Goal: Information Seeking & Learning: Learn about a topic

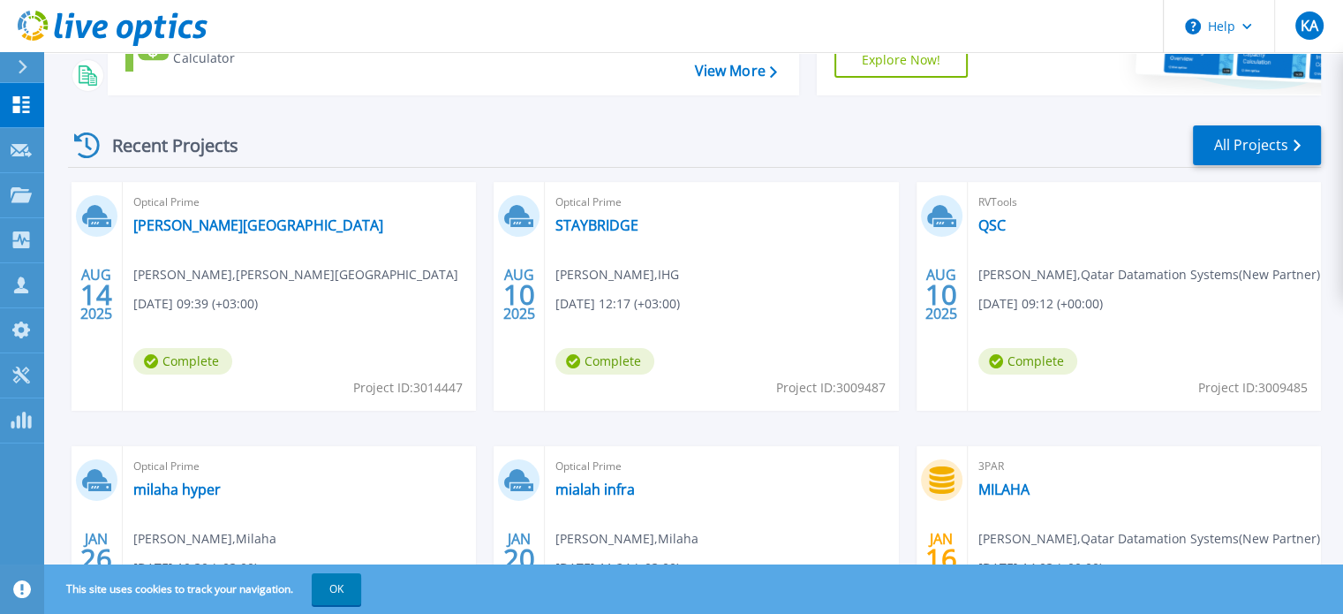
scroll to position [205, 0]
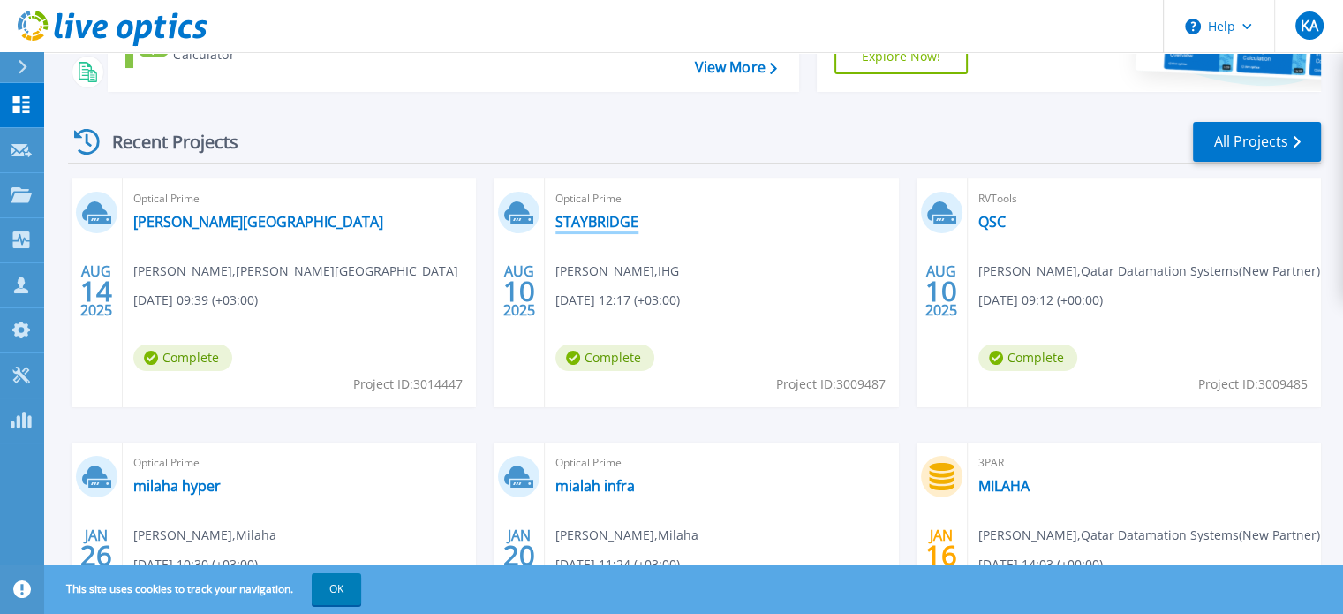
click at [586, 219] on link "STAYBRIDGE" at bounding box center [596, 222] width 83 height 18
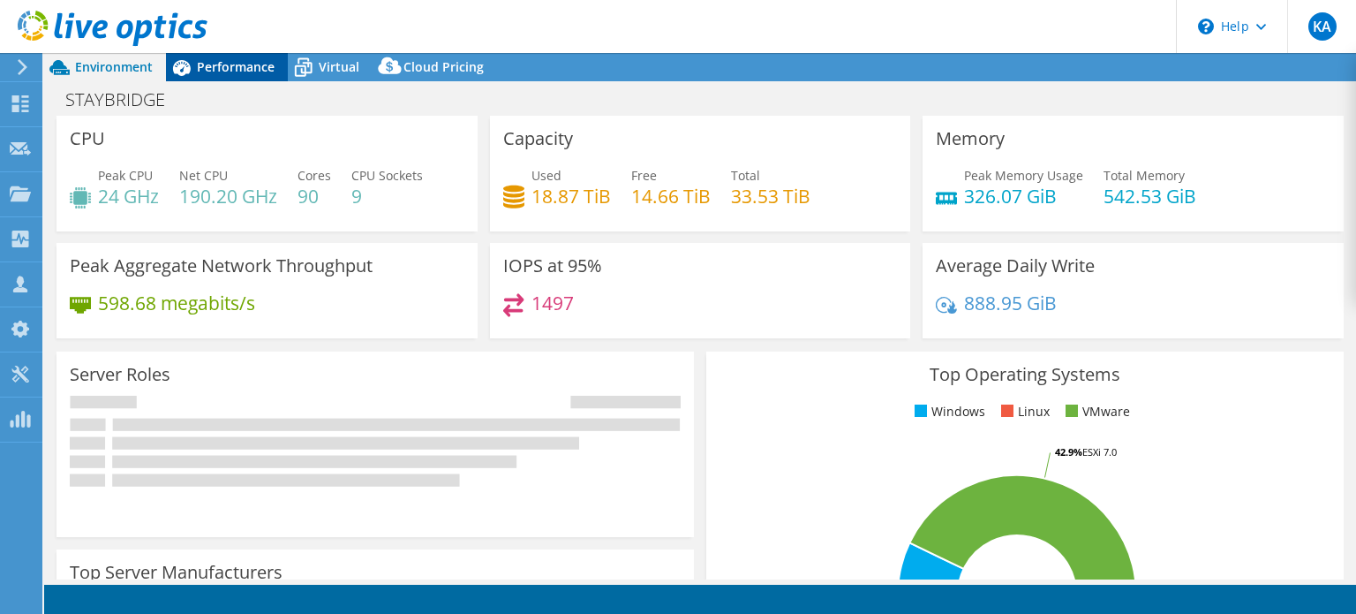
select select "USD"
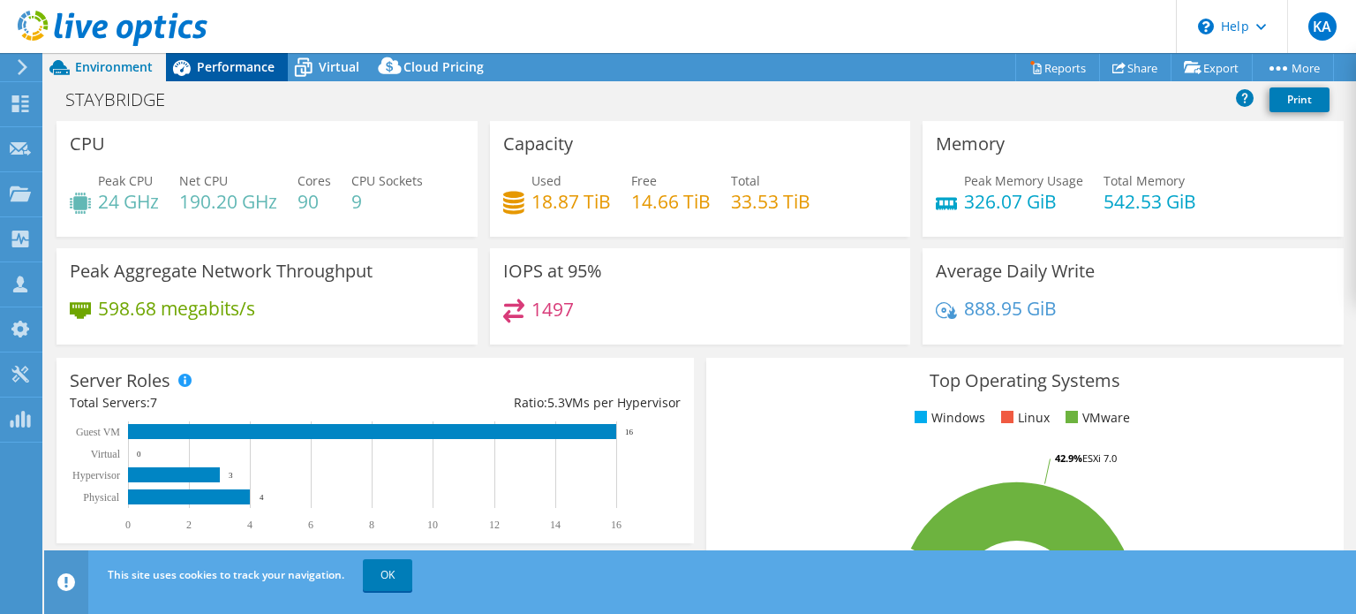
click at [206, 72] on span "Performance" at bounding box center [236, 66] width 78 height 17
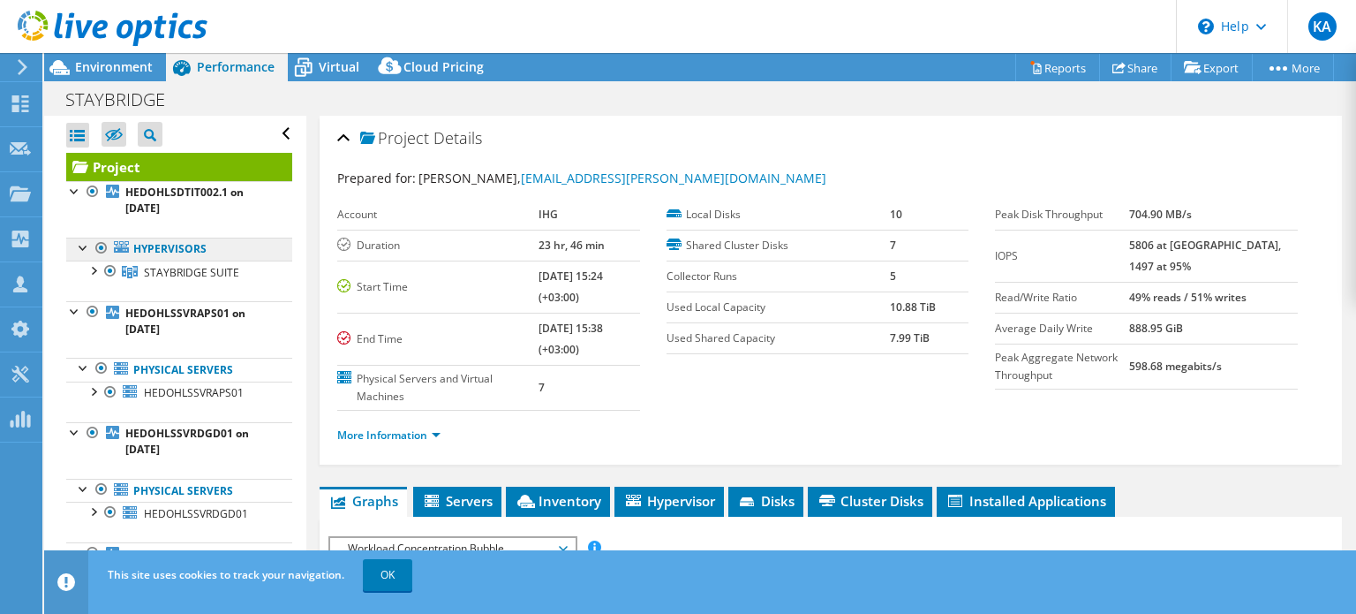
click at [155, 251] on link "Hypervisors" at bounding box center [179, 248] width 226 height 23
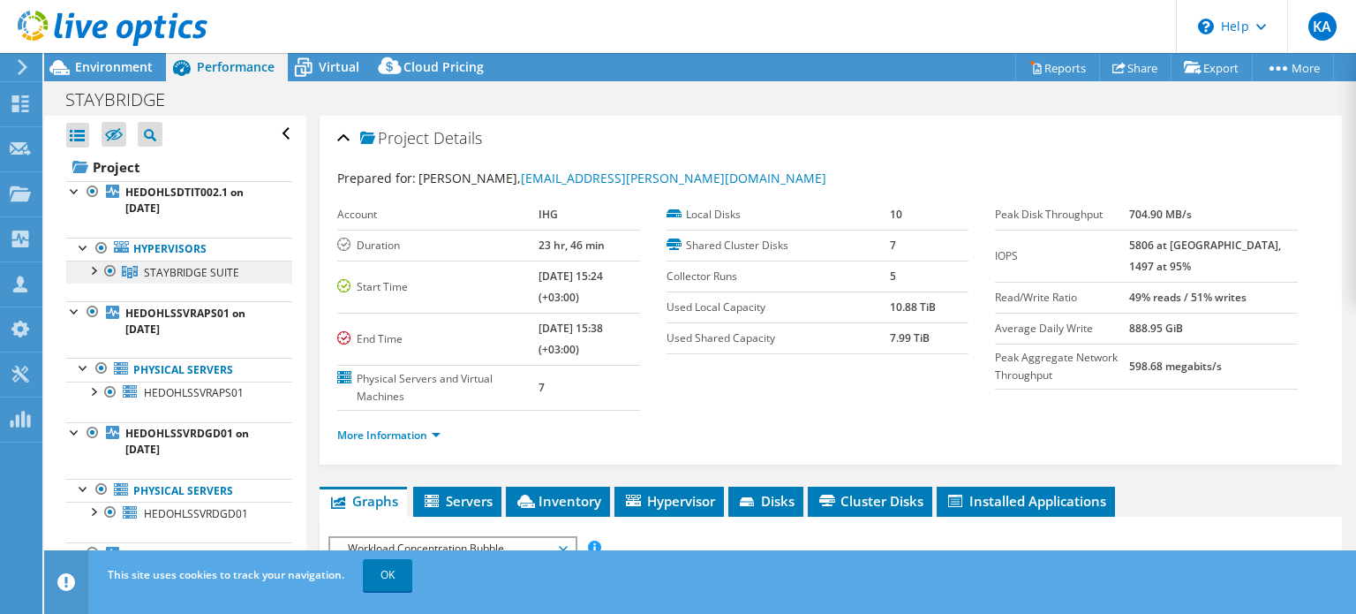
click at [162, 265] on span "STAYBRIDGE SUITE" at bounding box center [191, 272] width 95 height 15
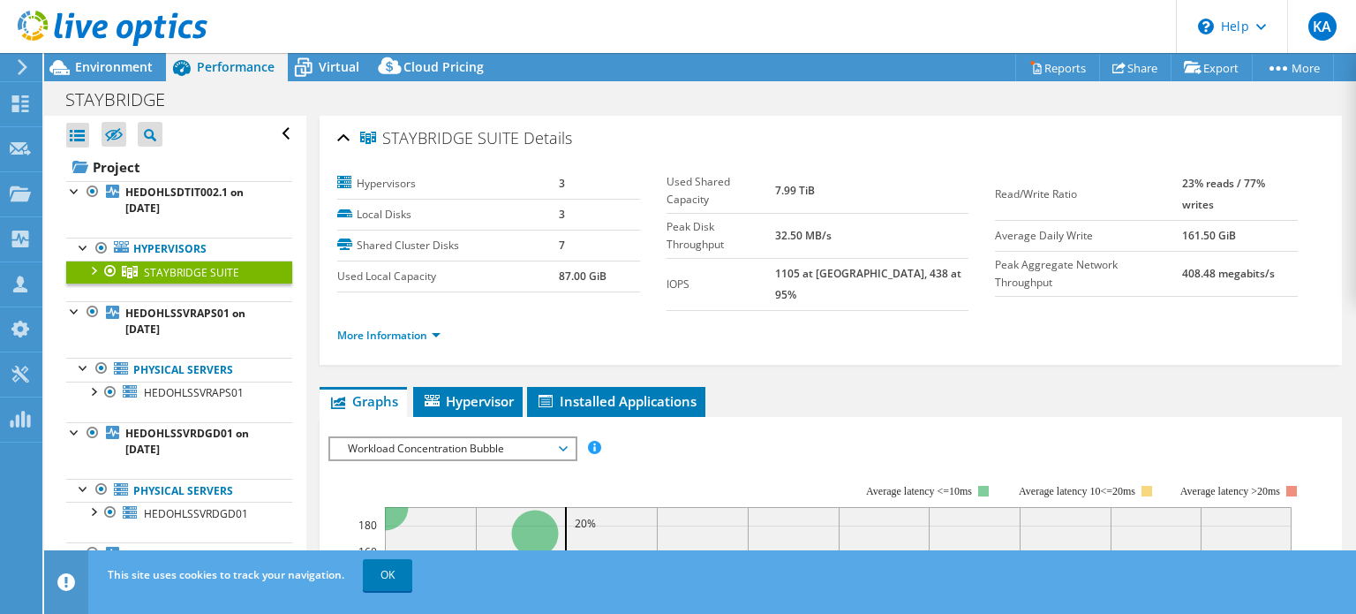
click at [102, 267] on div at bounding box center [111, 270] width 18 height 21
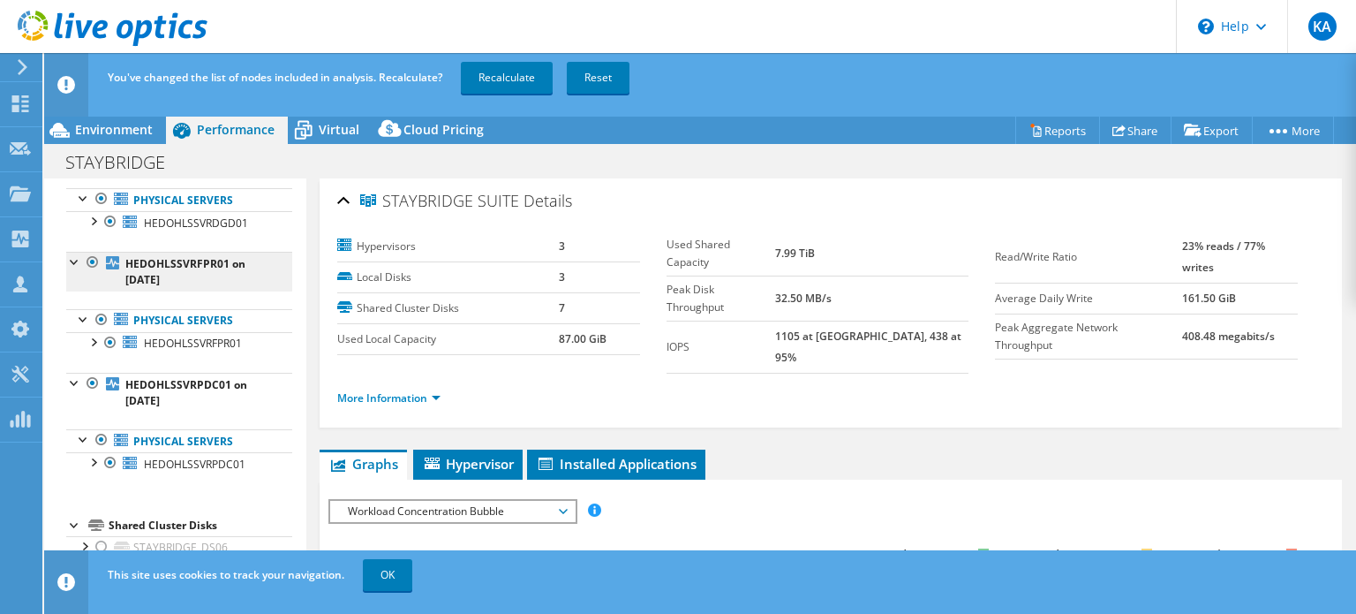
scroll to position [88, 0]
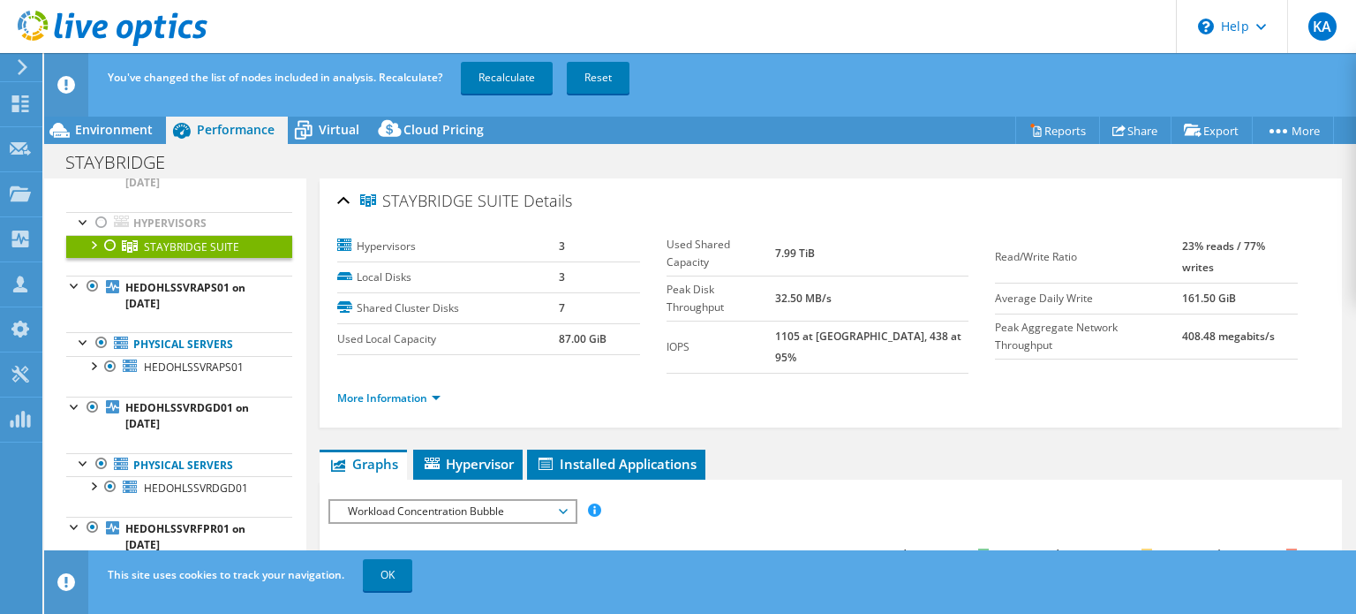
click at [95, 242] on div at bounding box center [93, 244] width 18 height 18
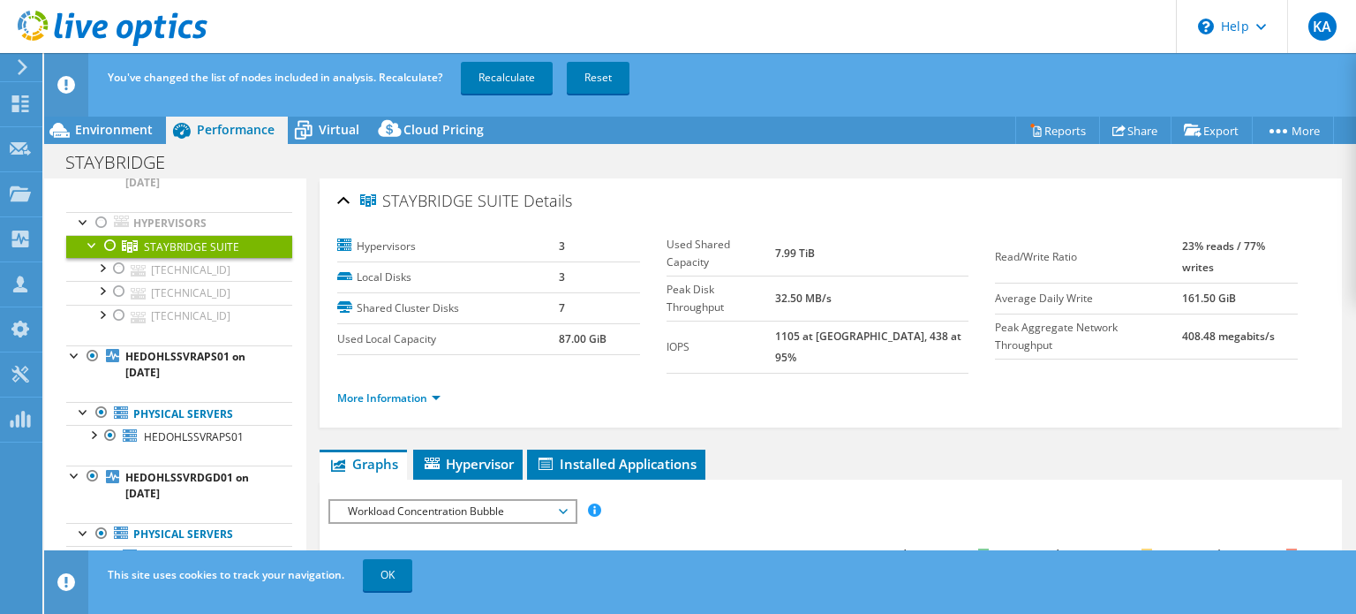
click at [102, 244] on div at bounding box center [111, 245] width 18 height 21
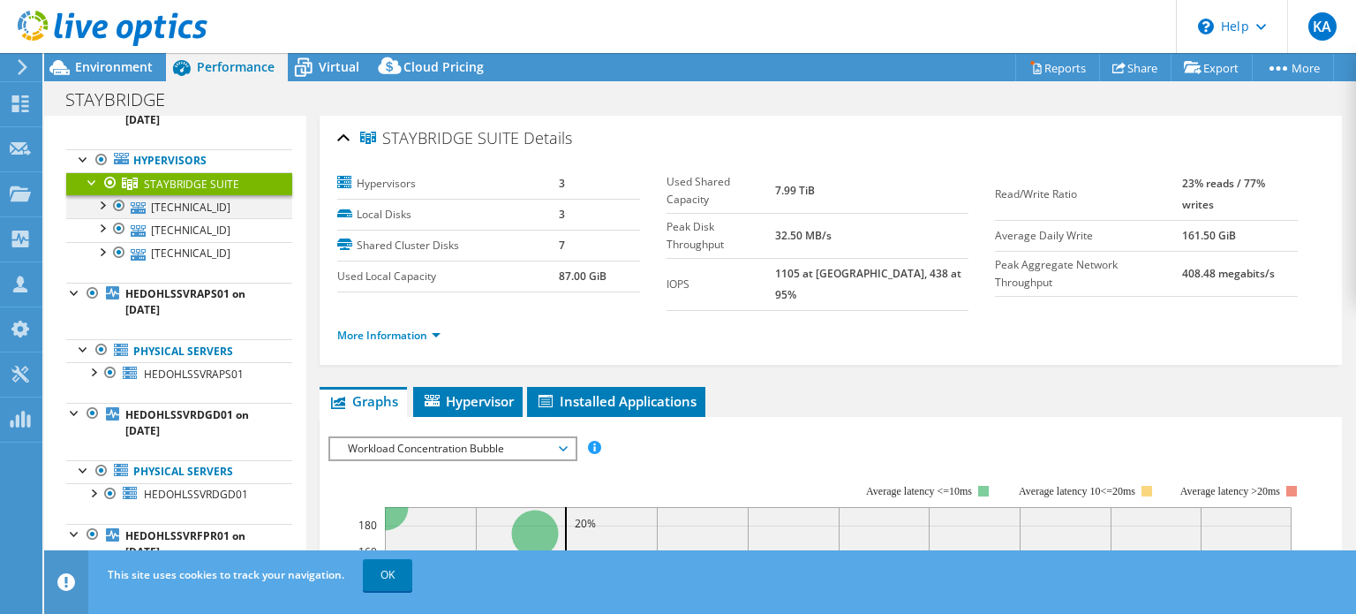
click at [102, 202] on div at bounding box center [102, 204] width 18 height 18
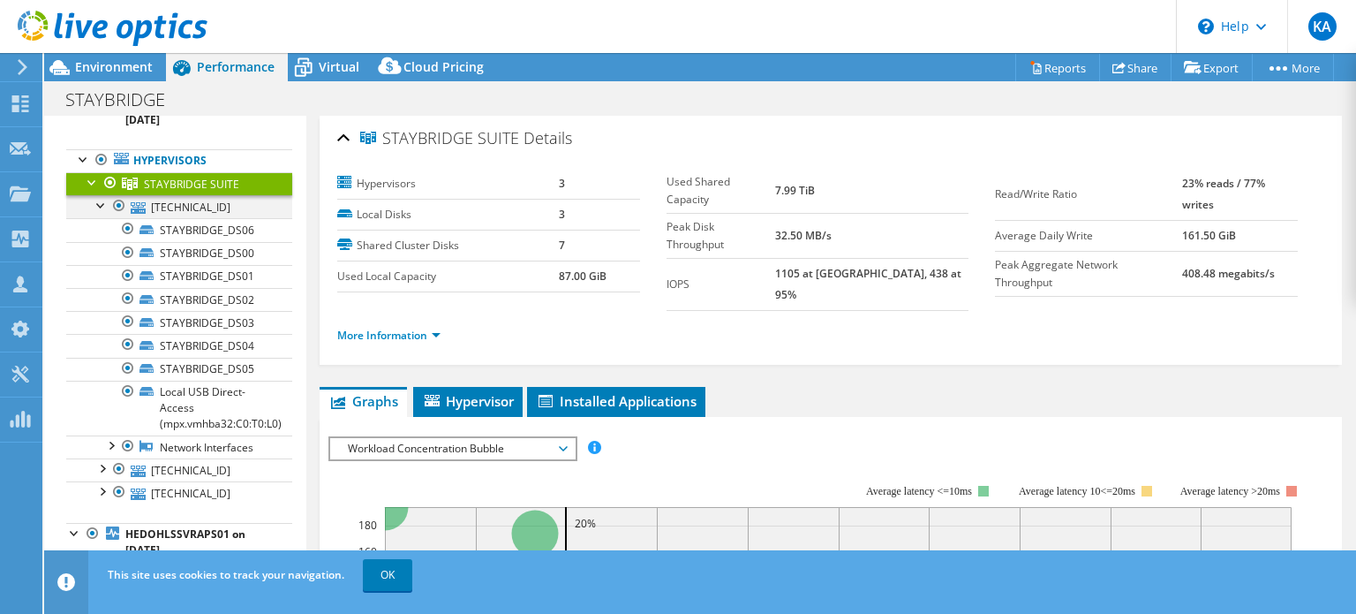
click at [102, 202] on div at bounding box center [102, 204] width 18 height 18
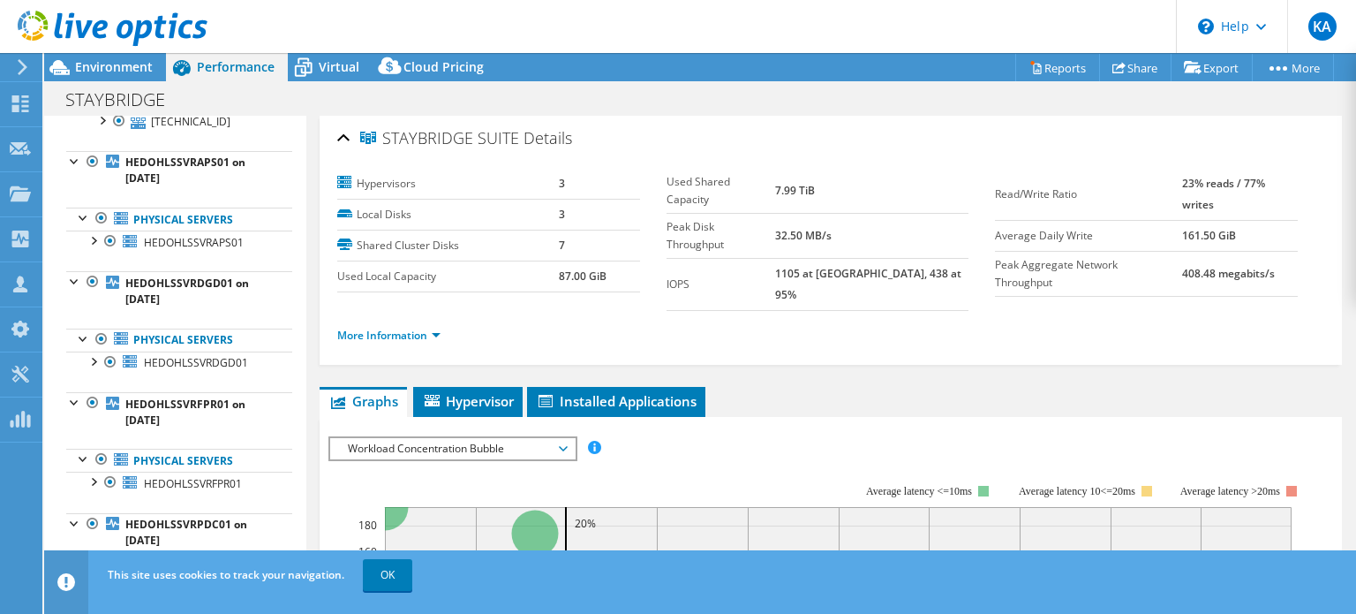
scroll to position [494, 0]
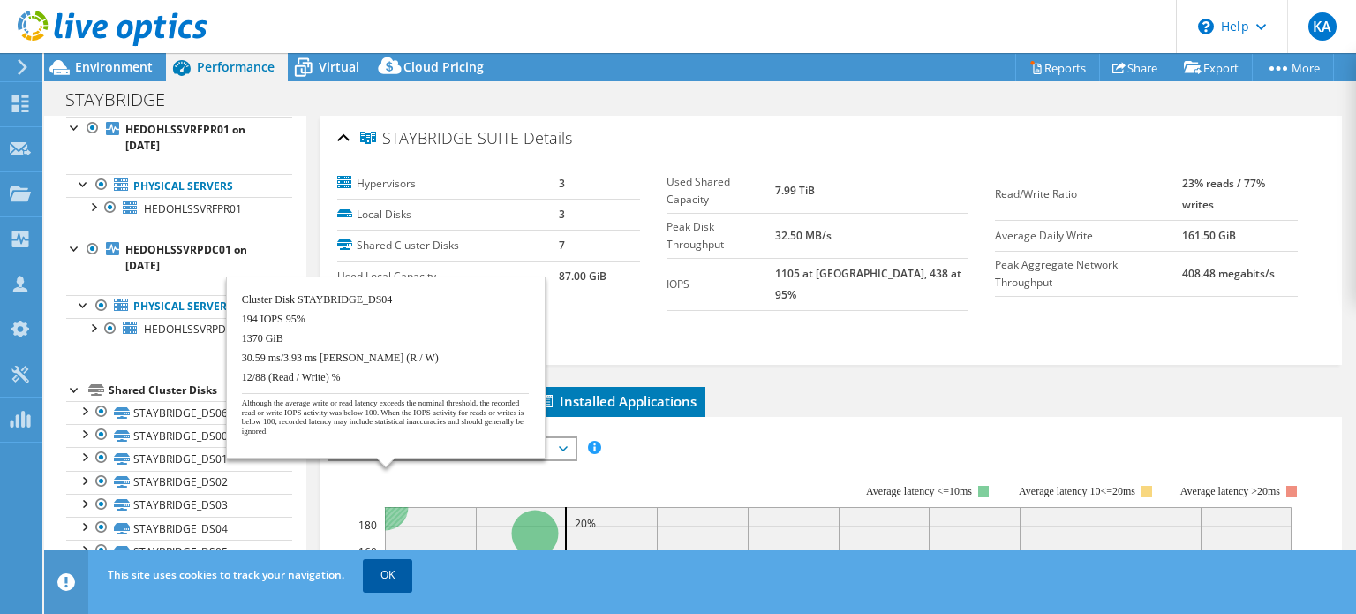
click at [397, 577] on link "OK" at bounding box center [387, 575] width 49 height 32
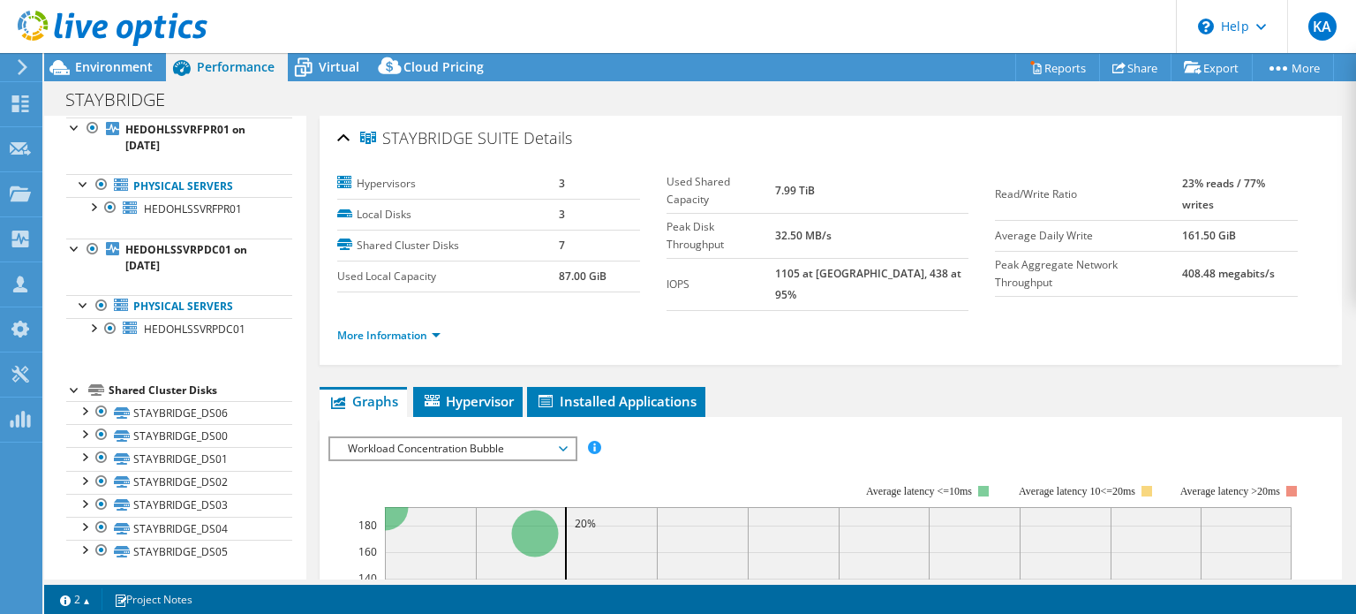
click at [152, 380] on div "Shared Cluster Disks" at bounding box center [201, 390] width 184 height 21
click at [155, 409] on link "STAYBRIDGE_DS06" at bounding box center [179, 412] width 226 height 23
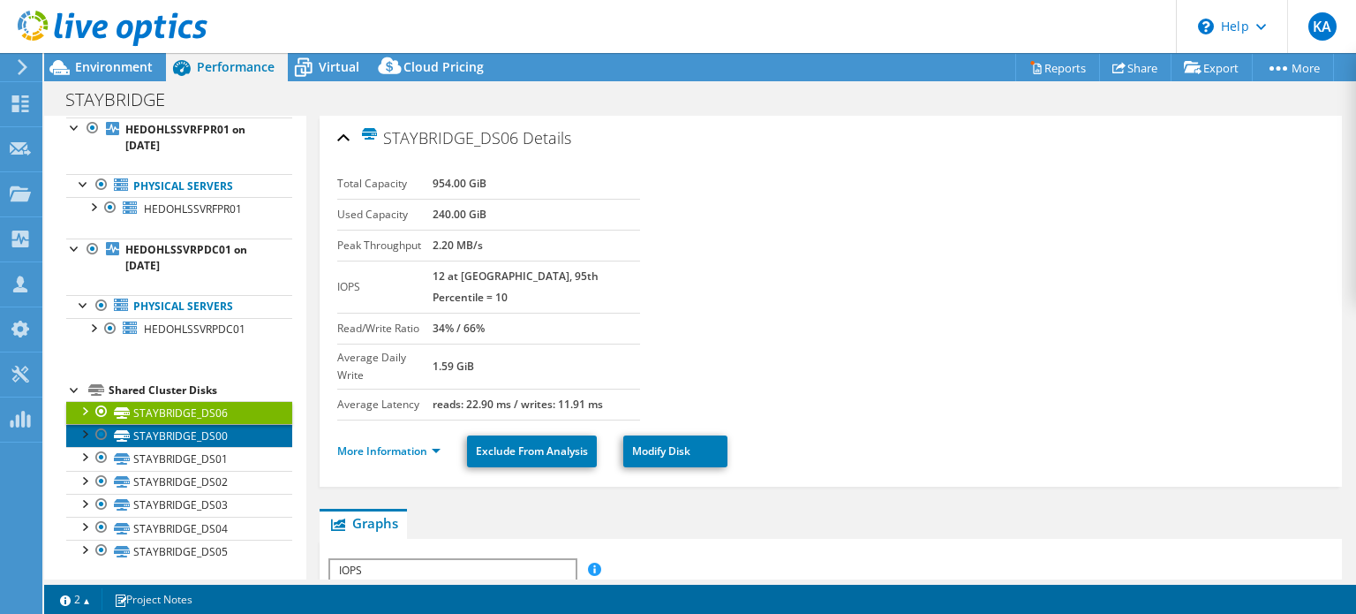
click at [161, 436] on link "STAYBRIDGE_DS00" at bounding box center [179, 435] width 226 height 23
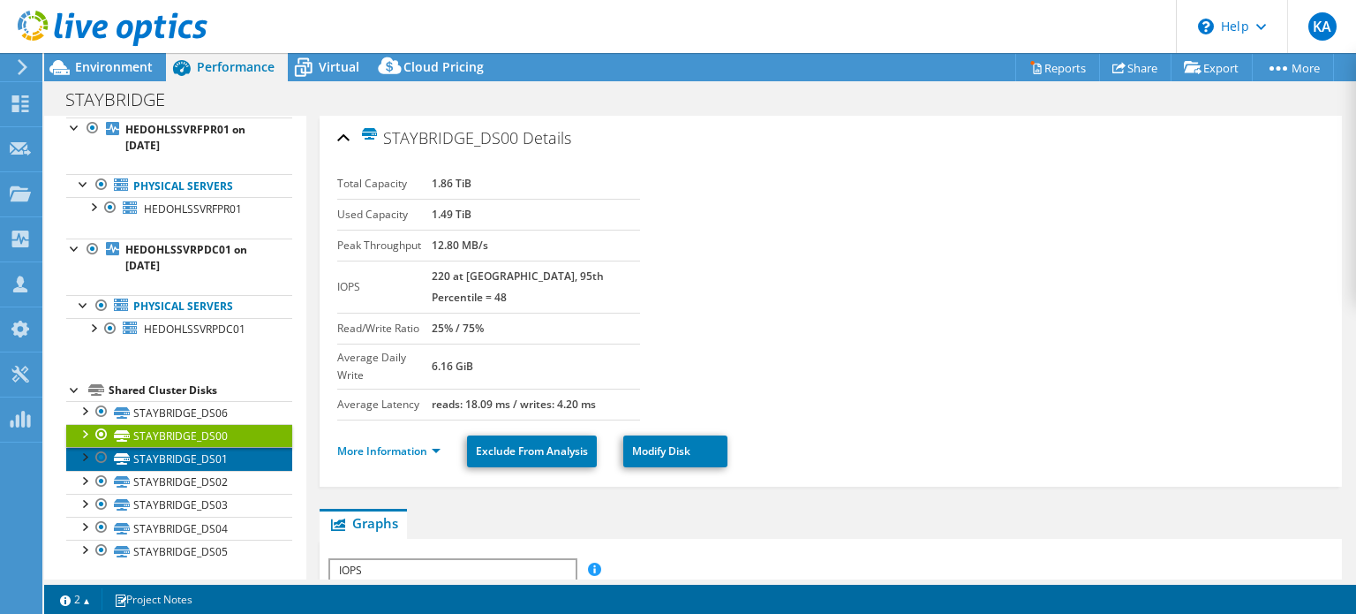
click at [171, 462] on link "STAYBRIDGE_DS01" at bounding box center [179, 458] width 226 height 23
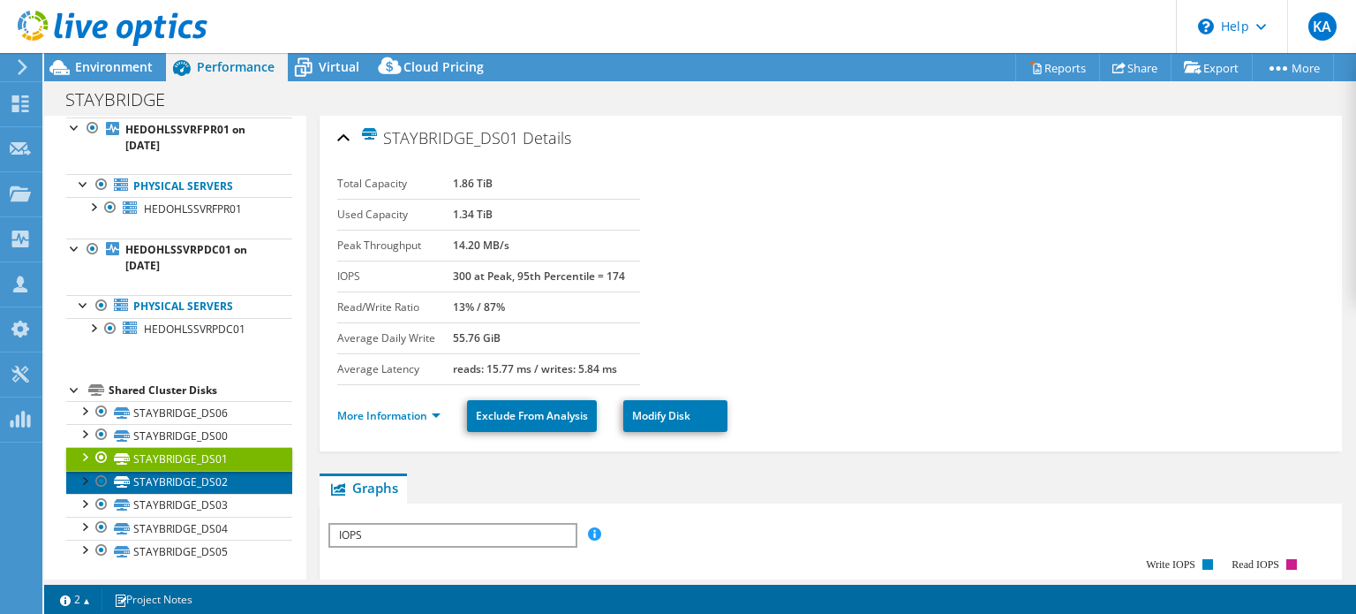
click at [173, 486] on link "STAYBRIDGE_DS02" at bounding box center [179, 482] width 226 height 23
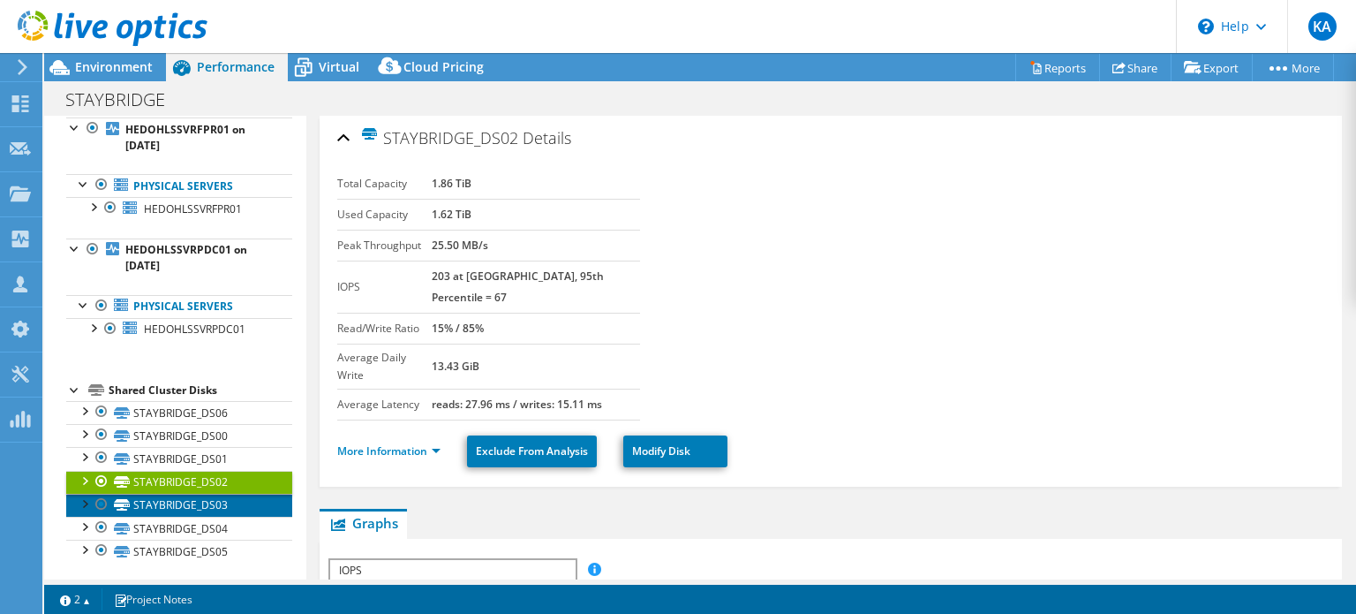
click at [181, 509] on link "STAYBRIDGE_DS03" at bounding box center [179, 504] width 226 height 23
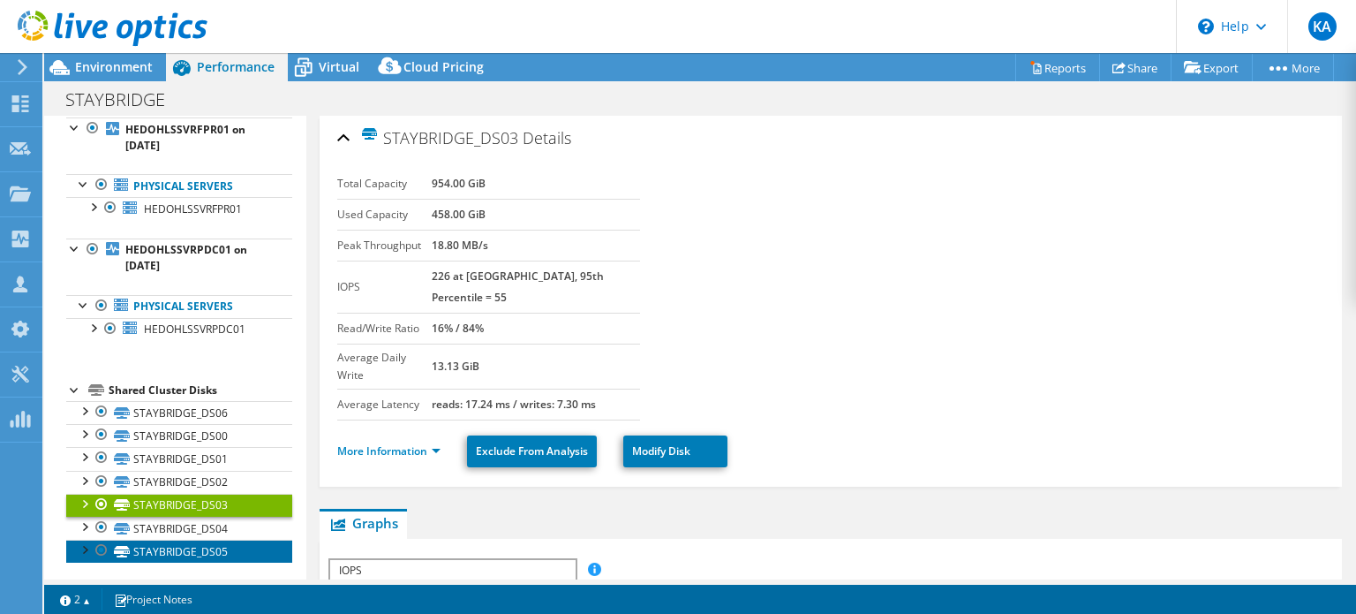
click at [181, 539] on link "STAYBRIDGE_DS05" at bounding box center [179, 550] width 226 height 23
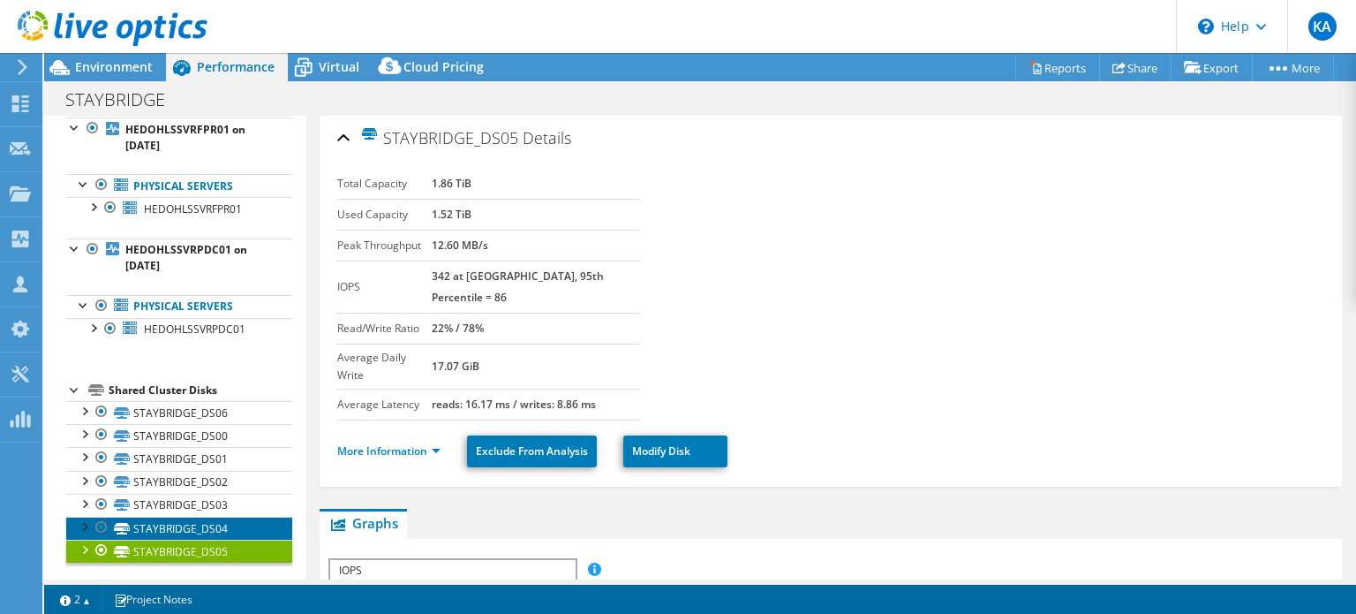
click at [182, 520] on link "STAYBRIDGE_DS04" at bounding box center [179, 527] width 226 height 23
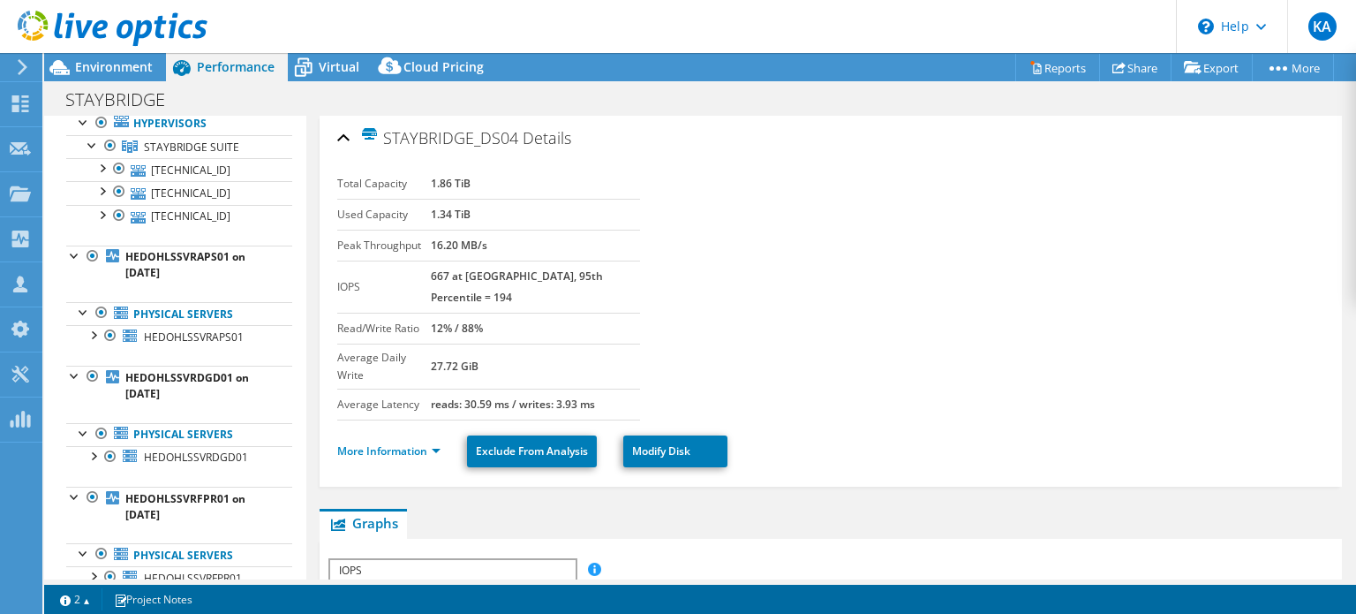
scroll to position [0, 0]
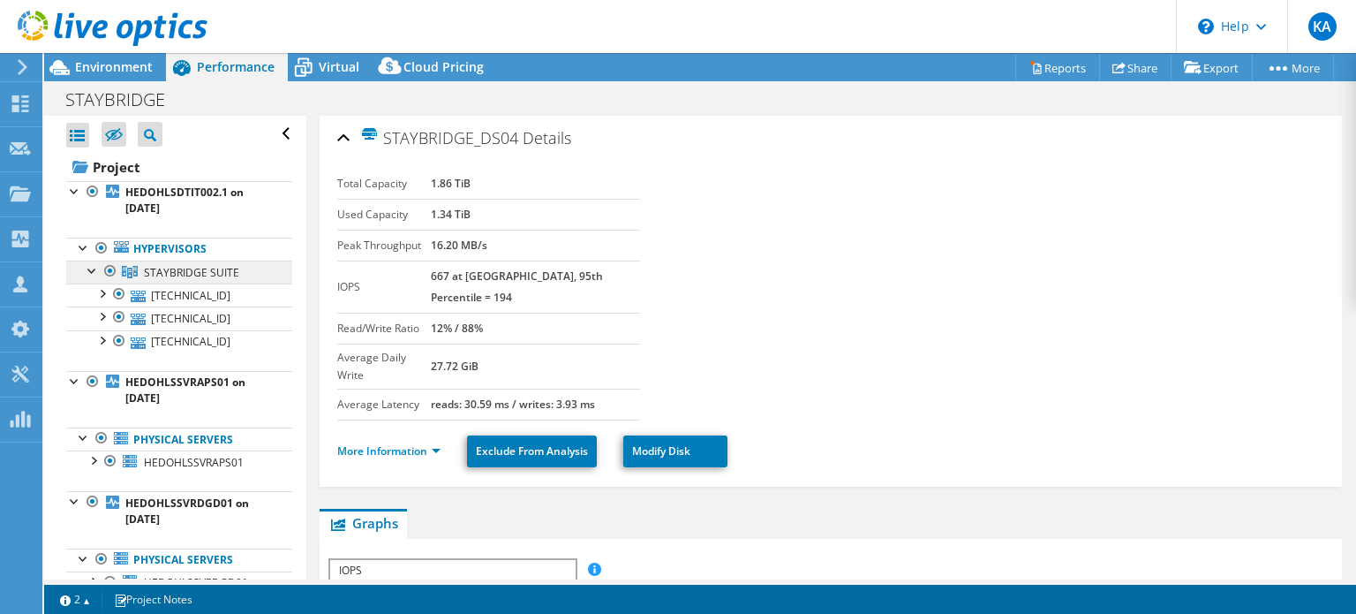
click at [184, 269] on span "STAYBRIDGE SUITE" at bounding box center [191, 272] width 95 height 15
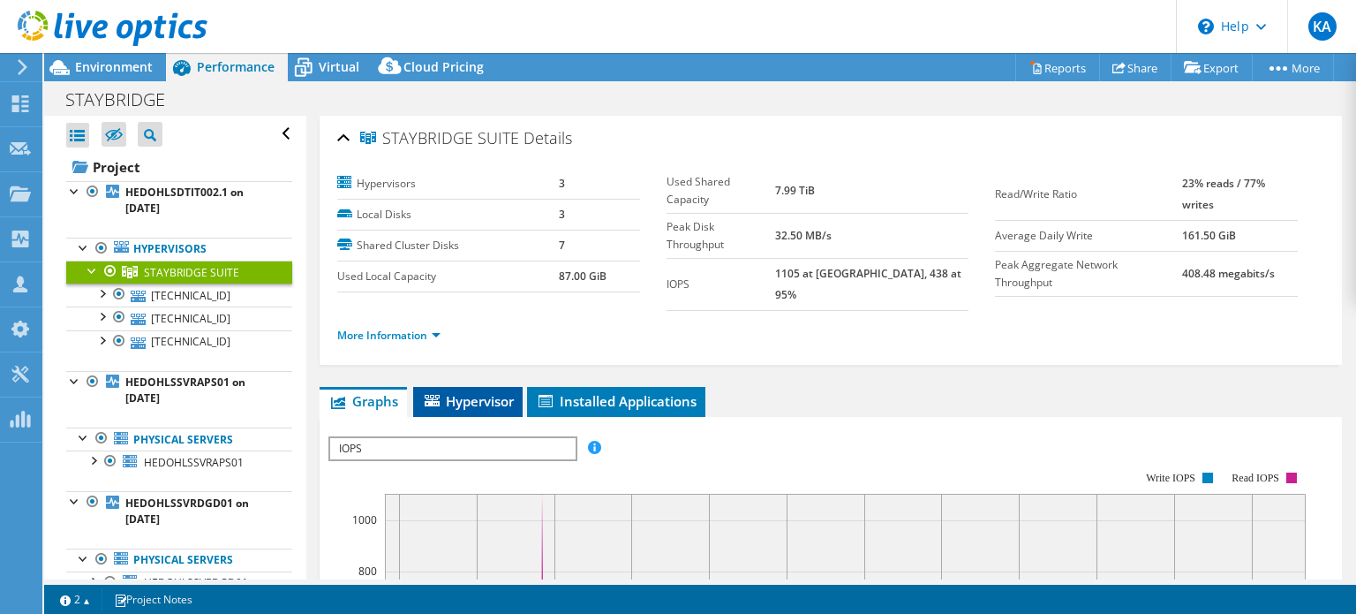
click at [469, 392] on span "Hypervisor" at bounding box center [468, 401] width 92 height 18
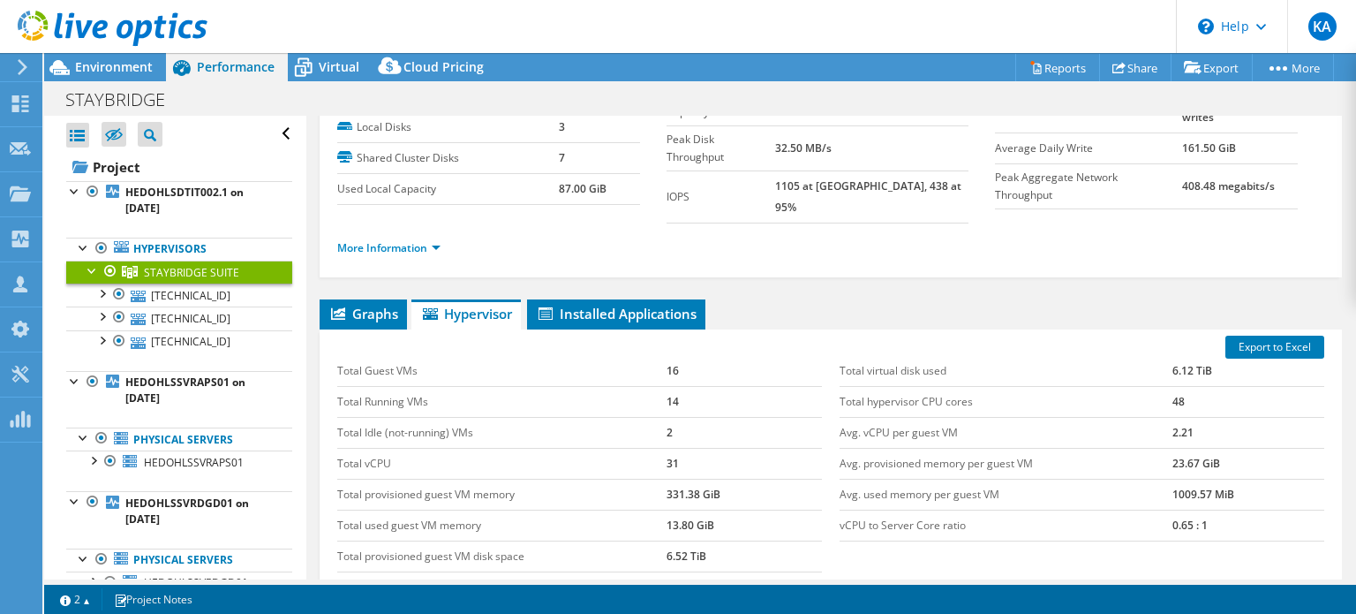
scroll to position [177, 0]
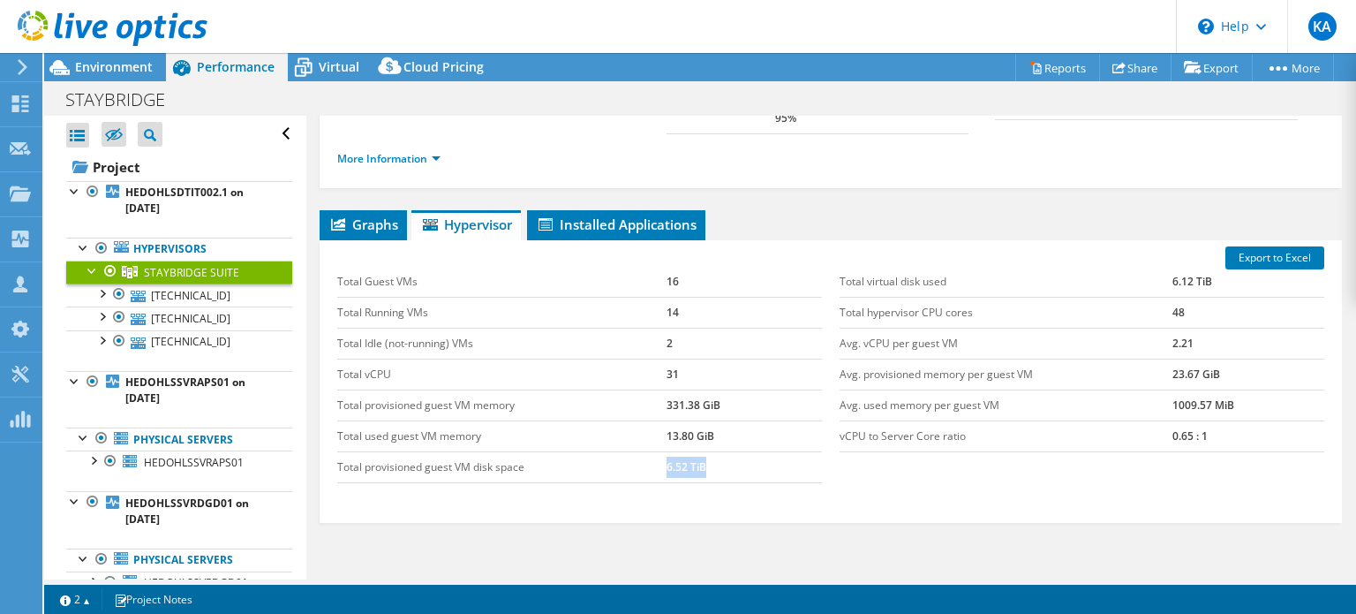
drag, startPoint x: 725, startPoint y: 457, endPoint x: 664, endPoint y: 459, distance: 60.9
click at [667, 459] on td "6.52 TiB" at bounding box center [744, 466] width 155 height 31
click at [649, 477] on div "Total Guest VMs 16 Total Running VMs 14 Total Idle (not-running) VMs 2 Total vC…" at bounding box center [579, 375] width 502 height 252
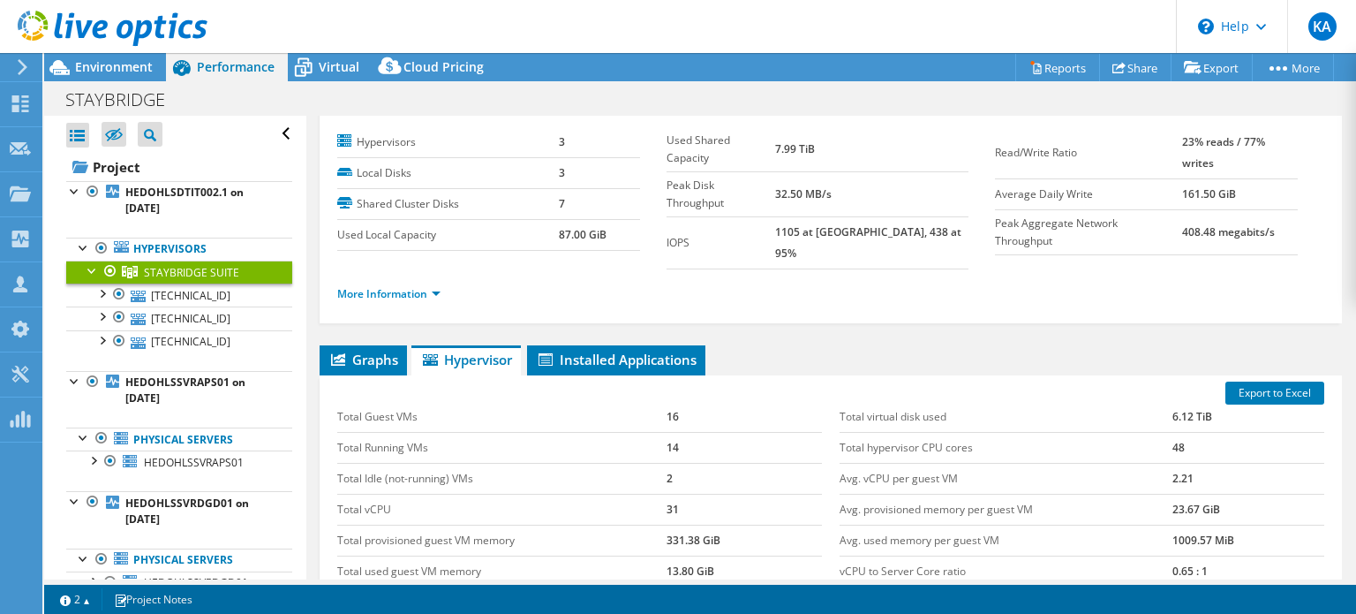
scroll to position [0, 0]
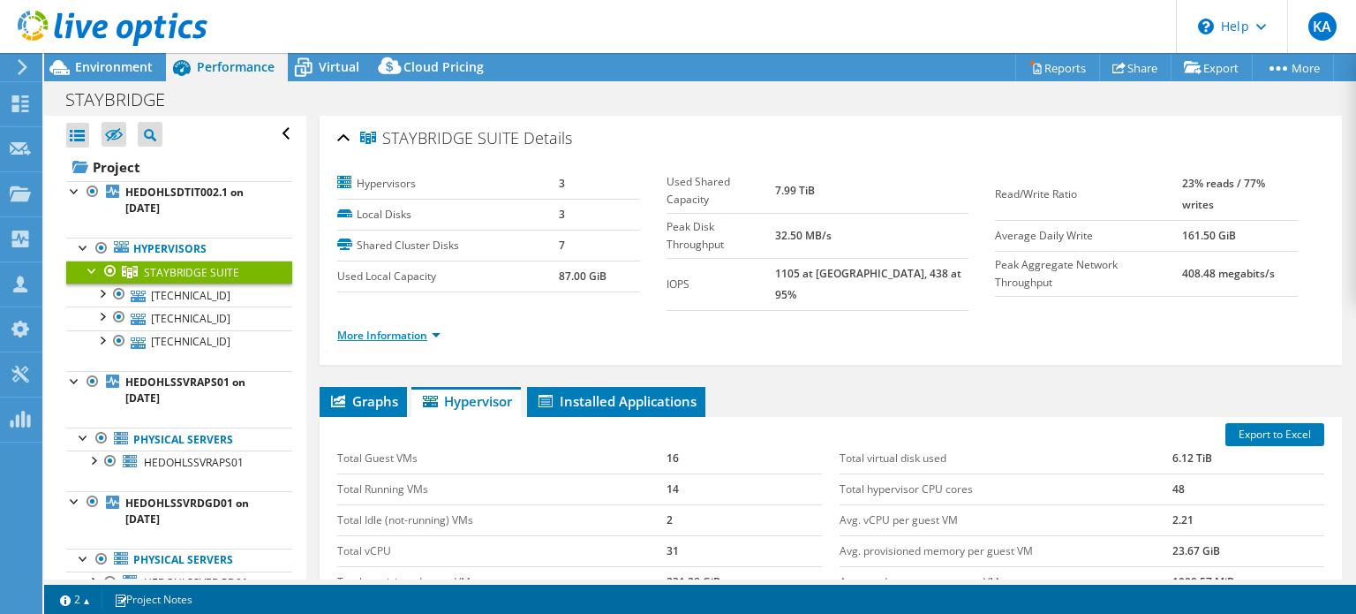
click at [408, 328] on link "More Information" at bounding box center [388, 335] width 103 height 15
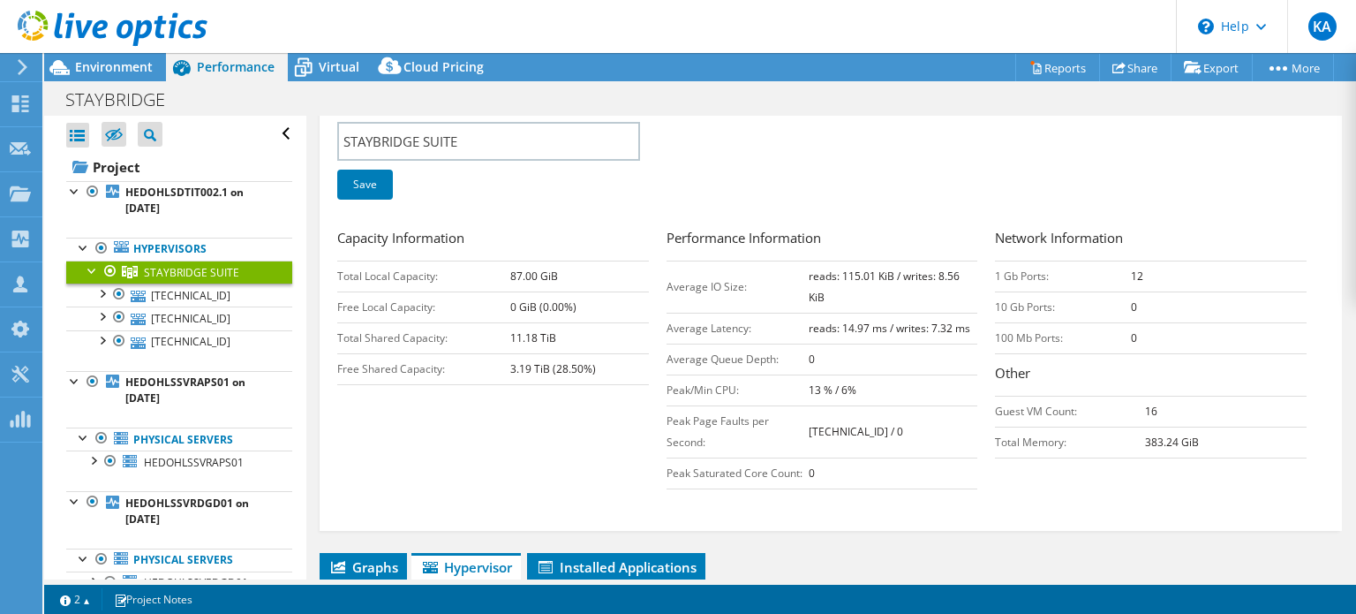
scroll to position [88, 0]
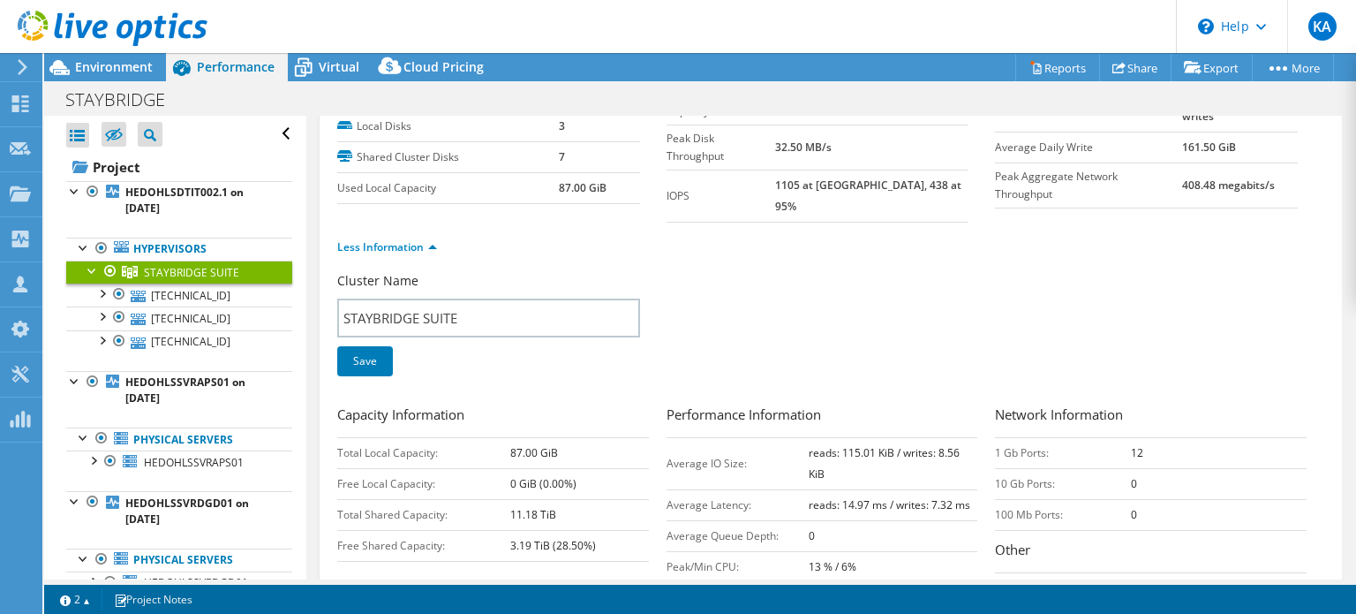
drag, startPoint x: 525, startPoint y: 490, endPoint x: 491, endPoint y: 490, distance: 34.4
click at [491, 499] on tr "Total Shared Capacity: 11.18 TiB" at bounding box center [493, 514] width 312 height 31
click at [558, 499] on td "11.18 TiB" at bounding box center [579, 514] width 139 height 31
drag, startPoint x: 562, startPoint y: 493, endPoint x: 501, endPoint y: 493, distance: 61.8
click at [501, 499] on tr "Total Shared Capacity: 11.18 TiB" at bounding box center [493, 514] width 312 height 31
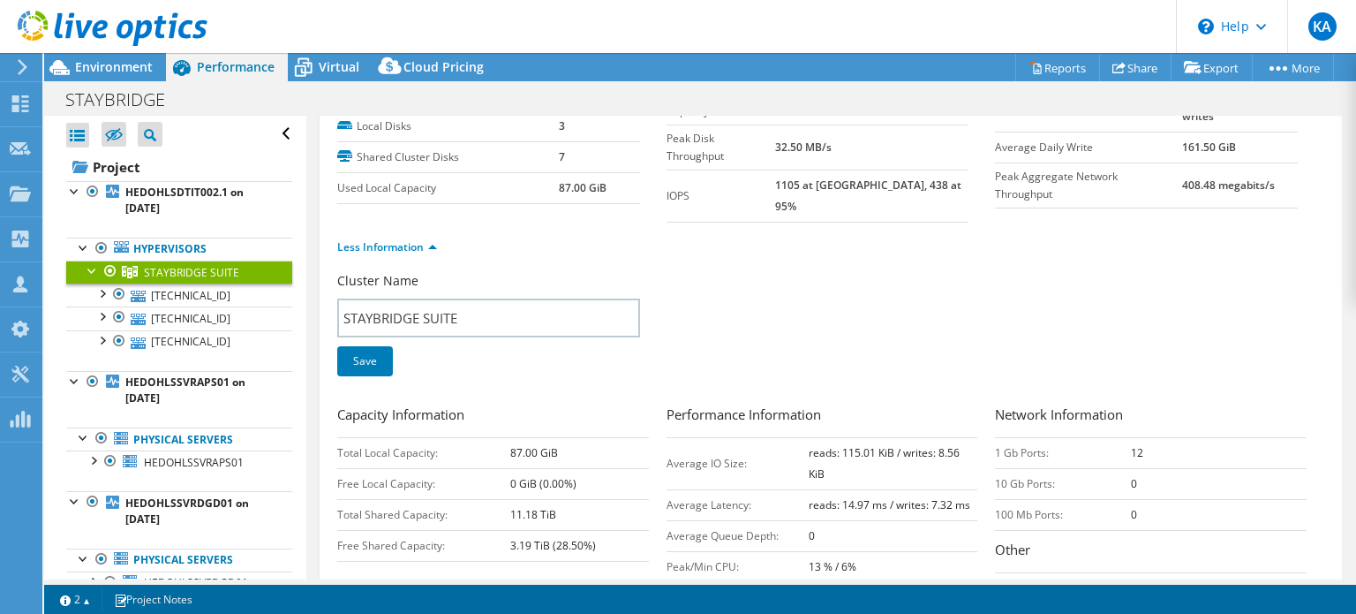
click at [587, 499] on td "11.18 TiB" at bounding box center [579, 514] width 139 height 31
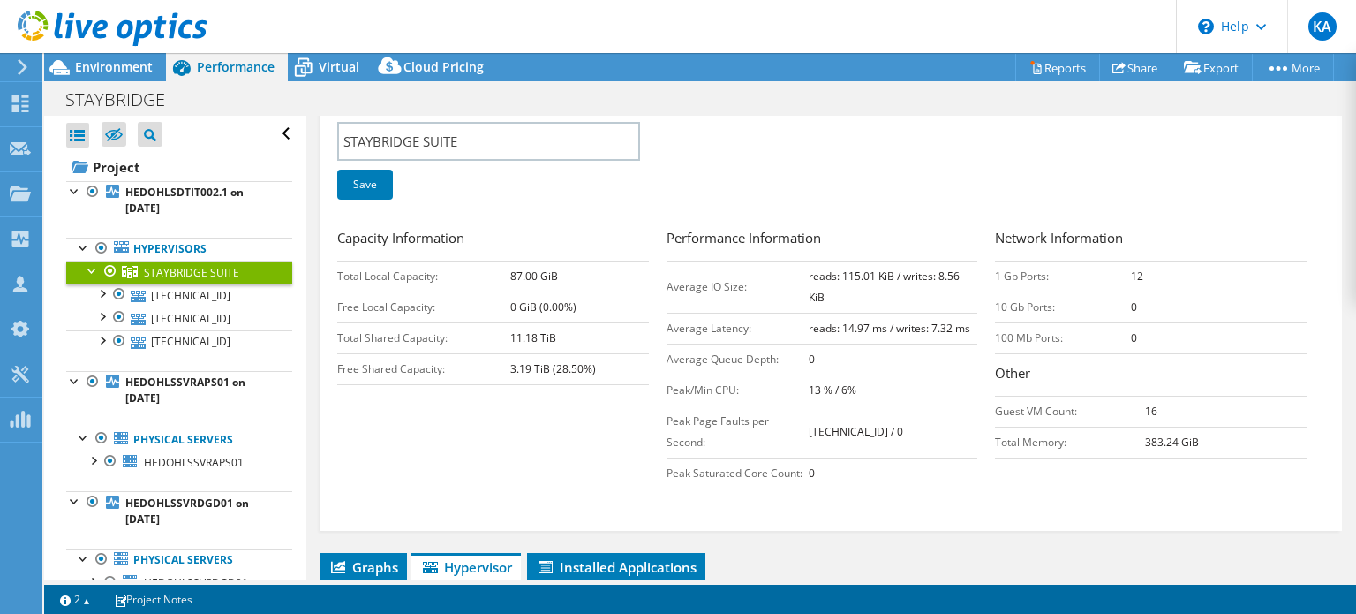
scroll to position [353, 0]
